Goal: Find specific page/section: Find specific page/section

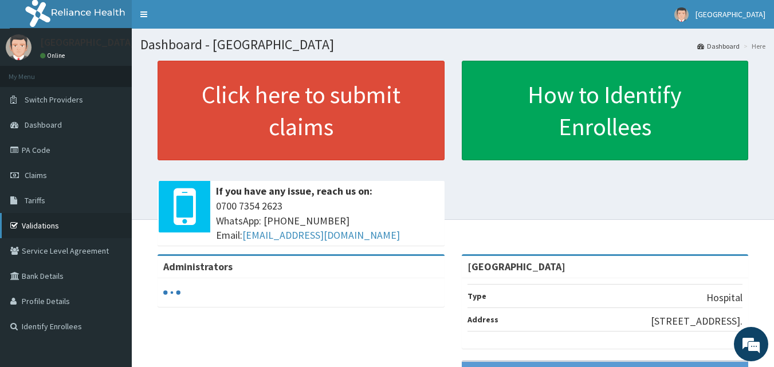
click at [58, 233] on link "Validations" at bounding box center [66, 225] width 132 height 25
click at [109, 219] on link "Validations" at bounding box center [66, 225] width 132 height 25
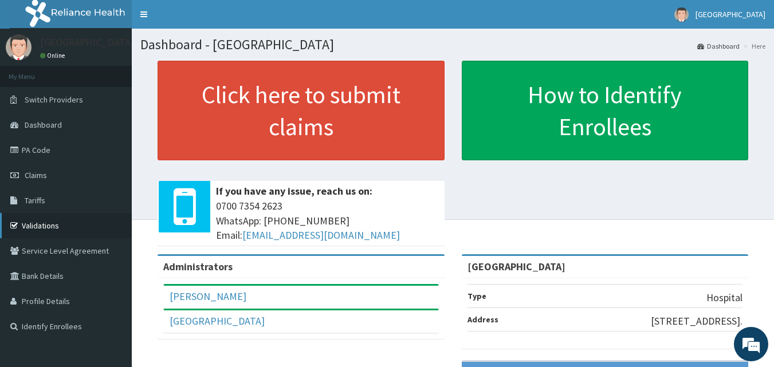
click at [109, 219] on link "Validations" at bounding box center [66, 225] width 132 height 25
